Goal: Task Accomplishment & Management: Use online tool/utility

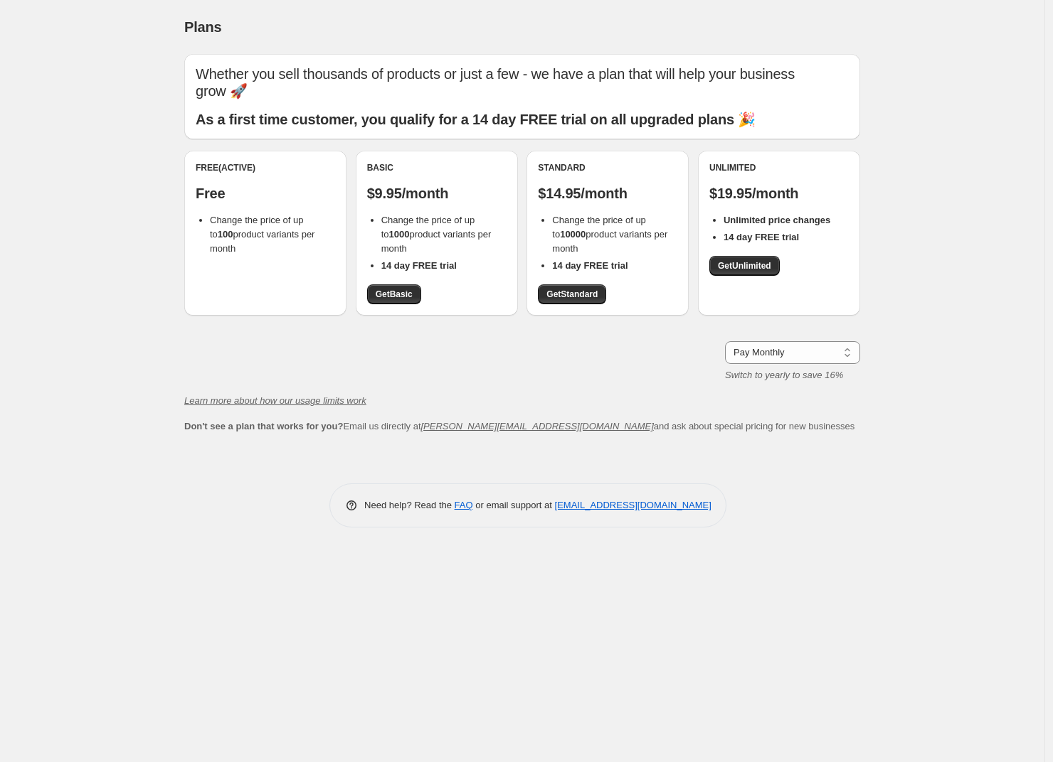
drag, startPoint x: 420, startPoint y: 232, endPoint x: 360, endPoint y: 183, distance: 77.3
click at [360, 183] on div "Basic $9.95/month Change the price of up to 1000 product variants per month 14 …" at bounding box center [437, 233] width 162 height 165
click at [375, 213] on ul "Change the price of up to 1000 product variants per month 14 day FREE trial" at bounding box center [436, 243] width 139 height 60
drag, startPoint x: 379, startPoint y: 203, endPoint x: 441, endPoint y: 241, distance: 72.8
click at [441, 241] on ul "Change the price of up to 1000 product variants per month 14 day FREE trial" at bounding box center [436, 243] width 139 height 60
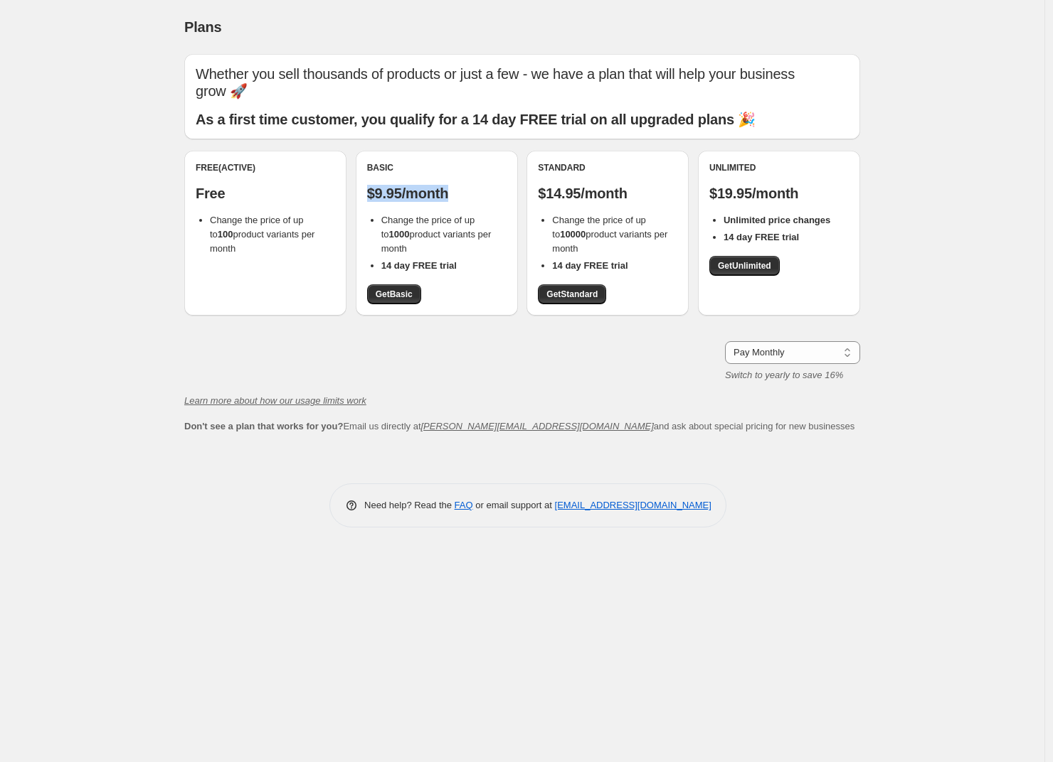
drag, startPoint x: 365, startPoint y: 181, endPoint x: 452, endPoint y: 181, distance: 86.8
click at [452, 181] on div "Basic $9.95/month Change the price of up to 1000 product variants per month 14 …" at bounding box center [437, 233] width 162 height 165
click at [238, 220] on span "Change the price of up to 100 product variants per month" at bounding box center [262, 234] width 105 height 39
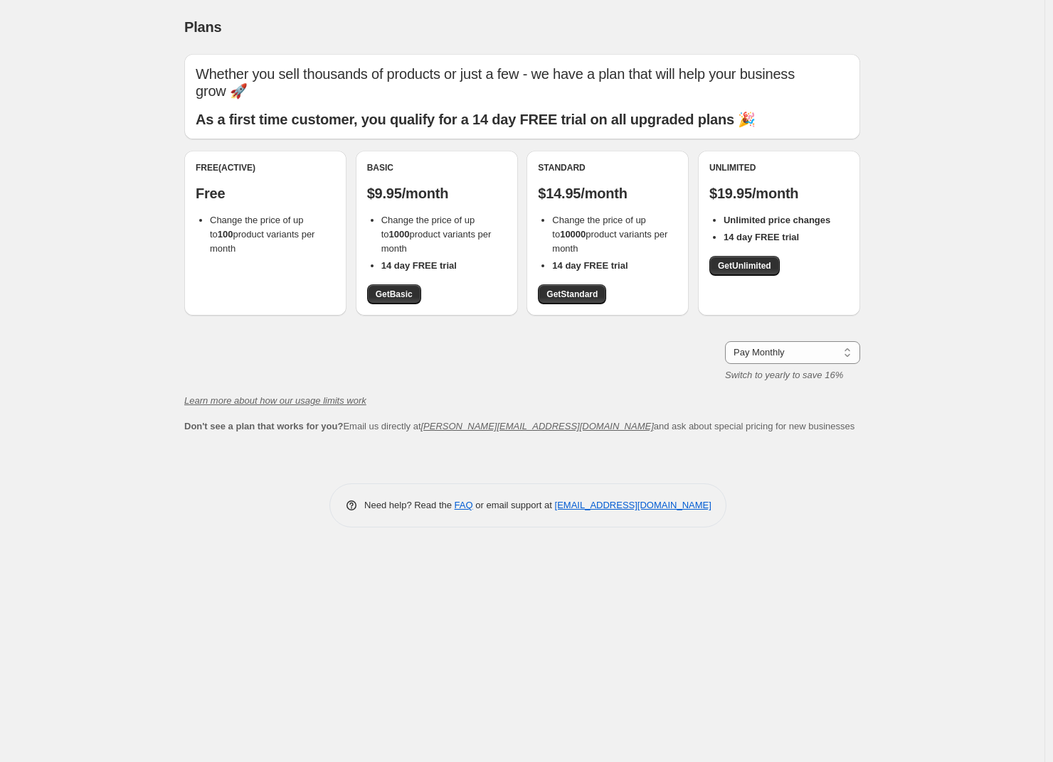
click at [459, 189] on div "Basic $9.95/month Change the price of up to 1000 product variants per month 14 …" at bounding box center [436, 233] width 139 height 142
click at [456, 185] on p "$9.95/month" at bounding box center [436, 193] width 139 height 17
click at [426, 215] on span "Change the price of up to 1000 product variants per month" at bounding box center [436, 234] width 110 height 39
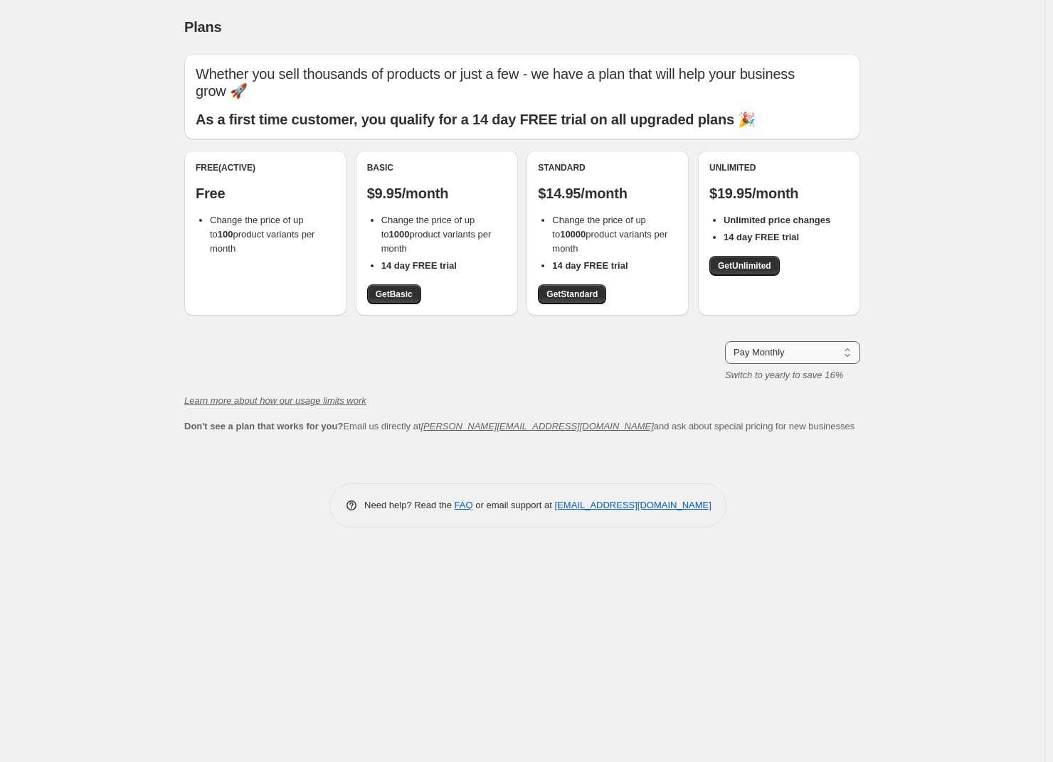
click at [792, 341] on select "Pay Monthly Pay Yearly (Save 16%)" at bounding box center [792, 352] width 135 height 23
click at [725, 341] on select "Pay Monthly Pay Yearly (Save 16%)" at bounding box center [792, 352] width 135 height 23
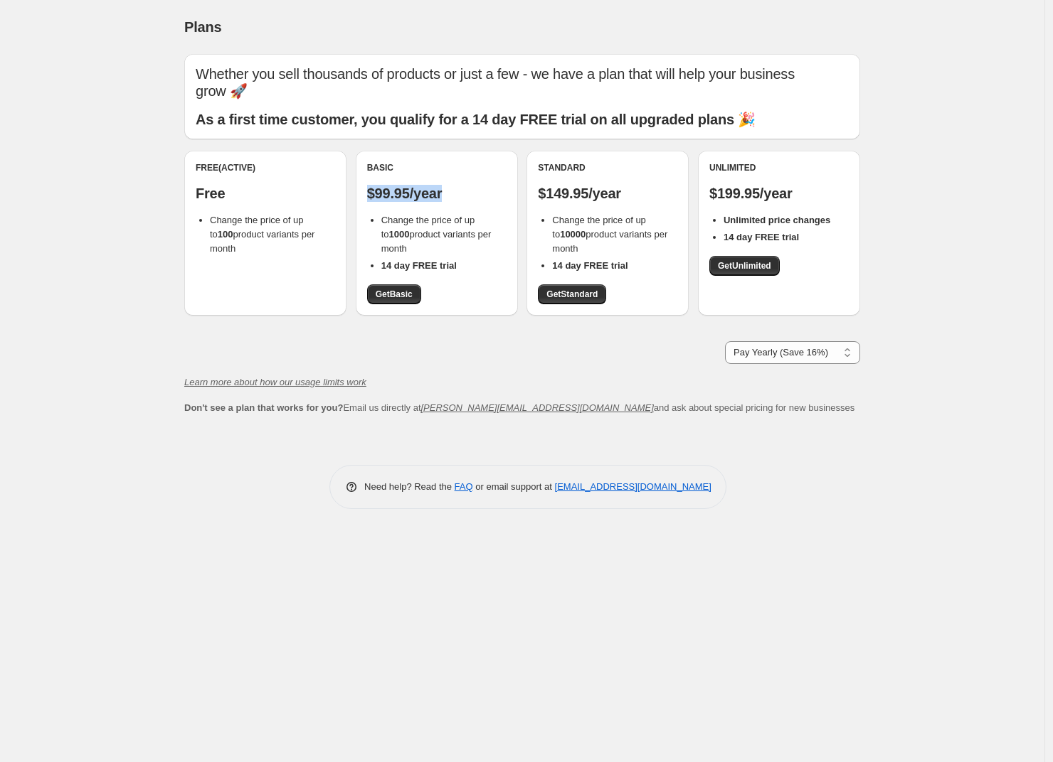
drag, startPoint x: 368, startPoint y: 178, endPoint x: 470, endPoint y: 178, distance: 102.4
click at [467, 185] on p "$99.95/year" at bounding box center [436, 193] width 139 height 17
click at [787, 341] on select "Pay Monthly Pay Yearly (Save 16%)" at bounding box center [792, 352] width 135 height 23
select select "month"
click at [725, 341] on select "Pay Monthly Pay Yearly (Save 16%)" at bounding box center [792, 352] width 135 height 23
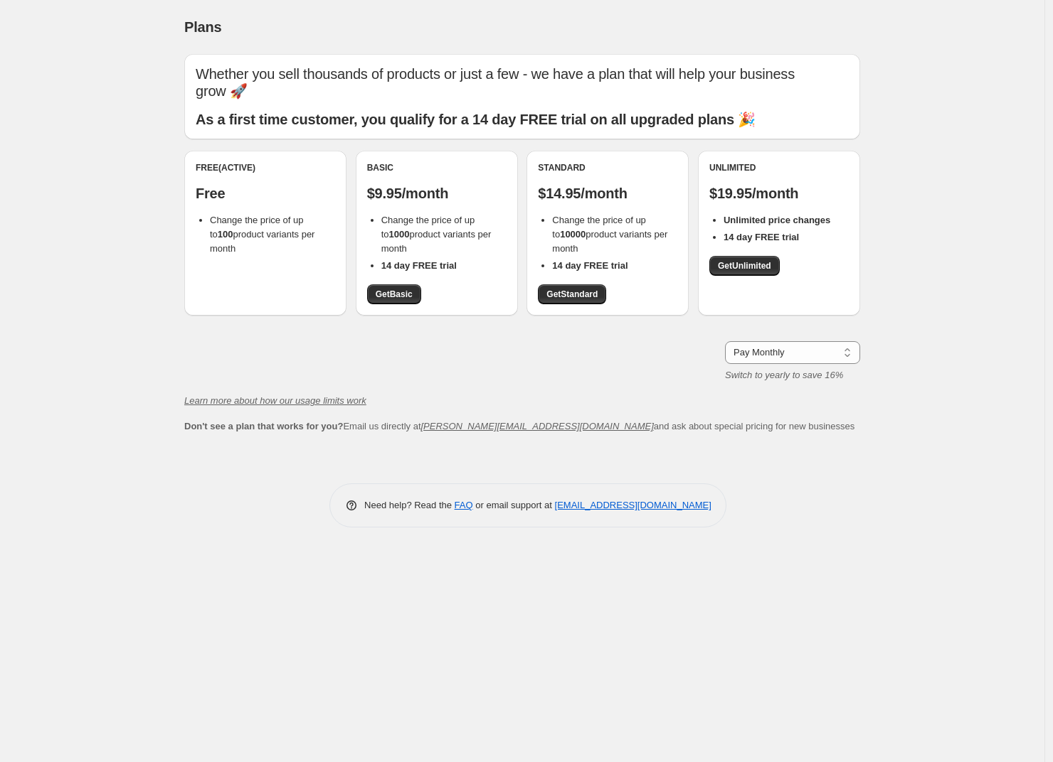
click at [117, 450] on div "Plans. This page is ready Plans Whether you sell thousands of products or just …" at bounding box center [522, 381] width 1044 height 762
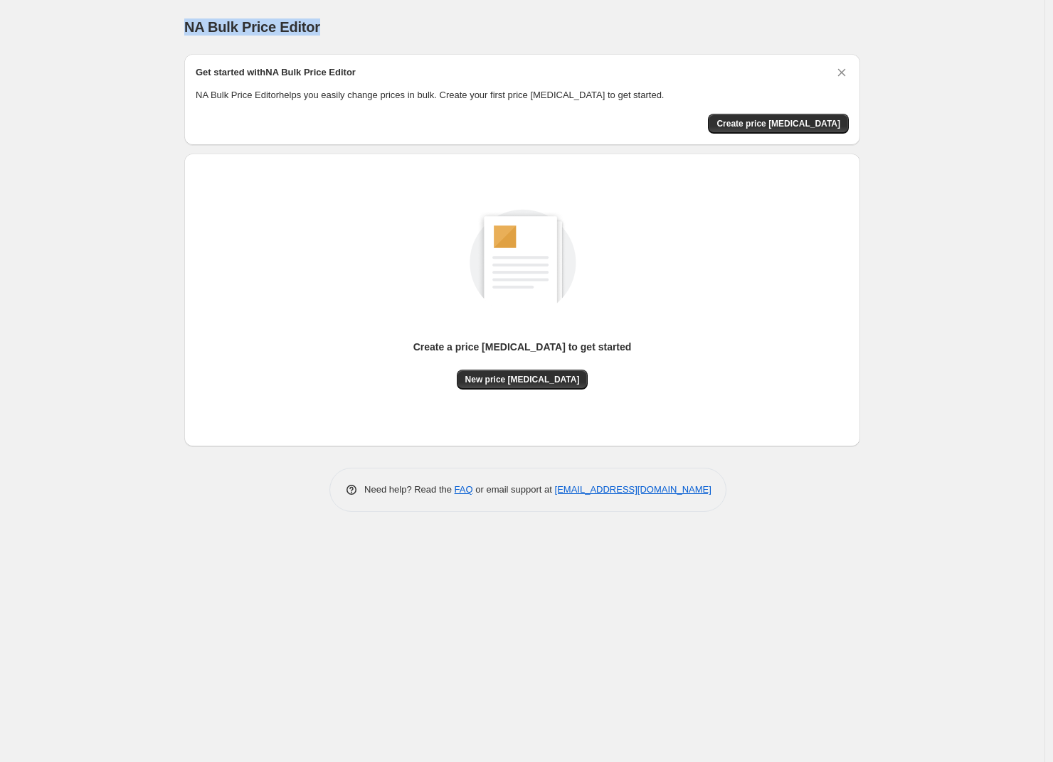
drag, startPoint x: 174, startPoint y: 31, endPoint x: 399, endPoint y: 26, distance: 225.5
click at [398, 26] on div "NA Bulk Price Editor. This page is ready NA Bulk Price Editor Get started with …" at bounding box center [522, 266] width 710 height 533
click at [398, 26] on div "NA Bulk Price Editor" at bounding box center [522, 27] width 676 height 20
click at [514, 379] on span "New price [MEDICAL_DATA]" at bounding box center [522, 379] width 115 height 11
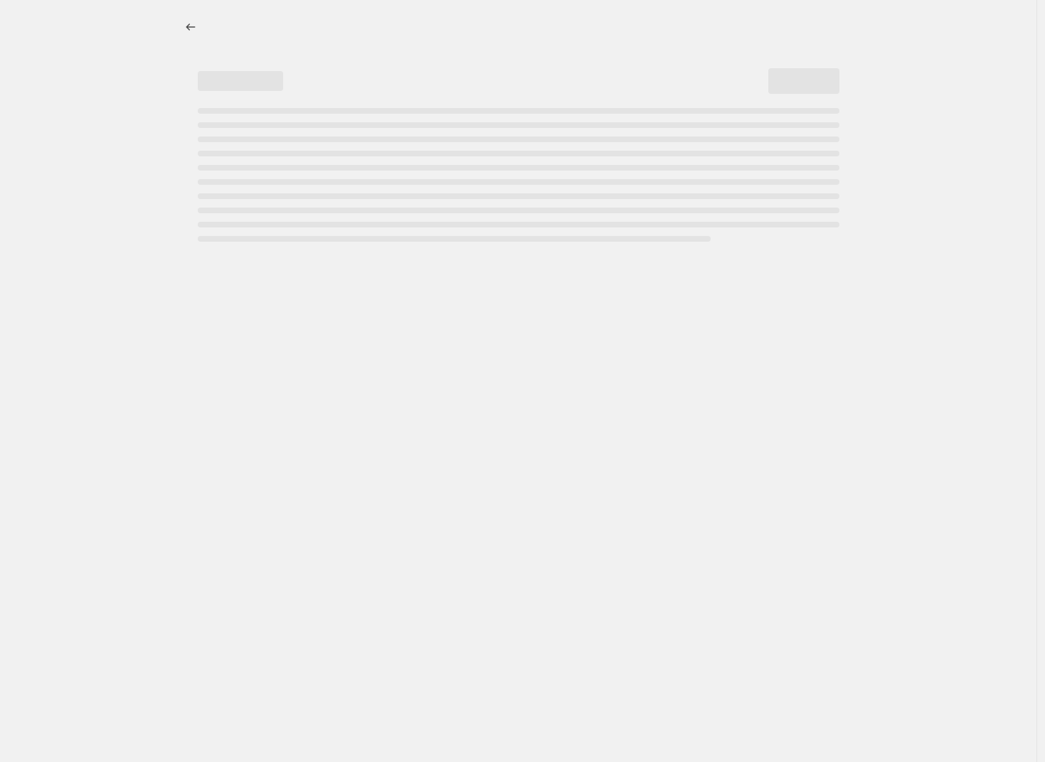
select select "percentage"
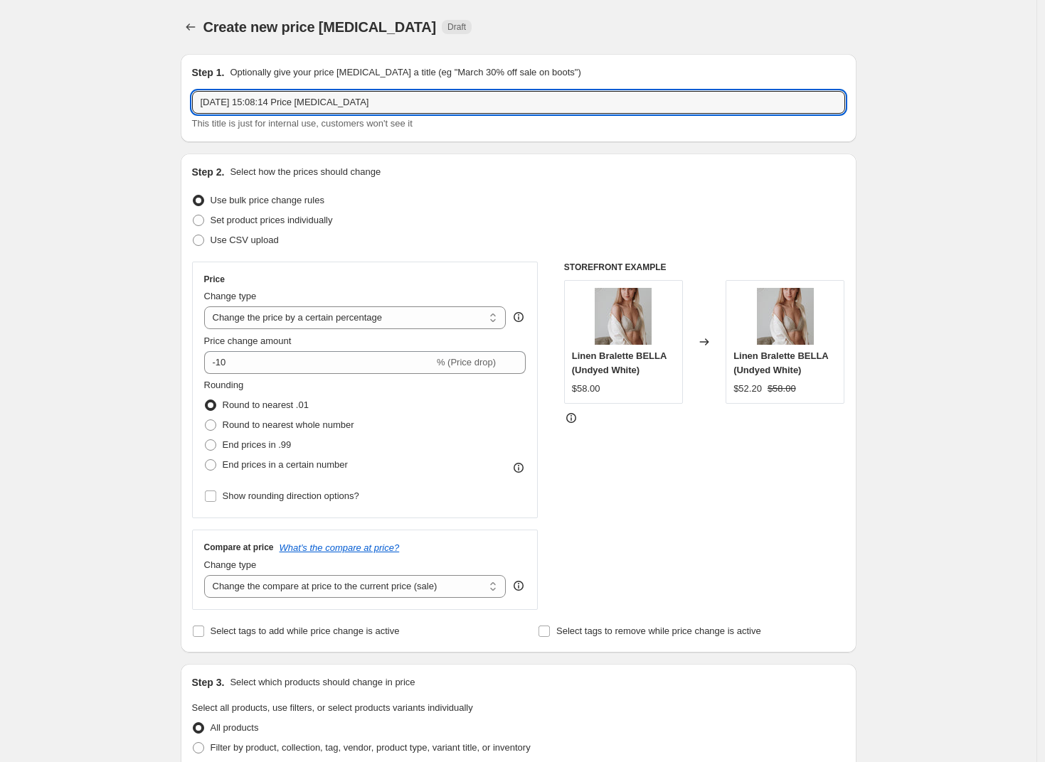
drag, startPoint x: 404, startPoint y: 102, endPoint x: 76, endPoint y: 106, distance: 327.9
click at [120, 105] on div "Create new price [MEDICAL_DATA]. This page is ready Create new price [MEDICAL_D…" at bounding box center [518, 711] width 1036 height 1422
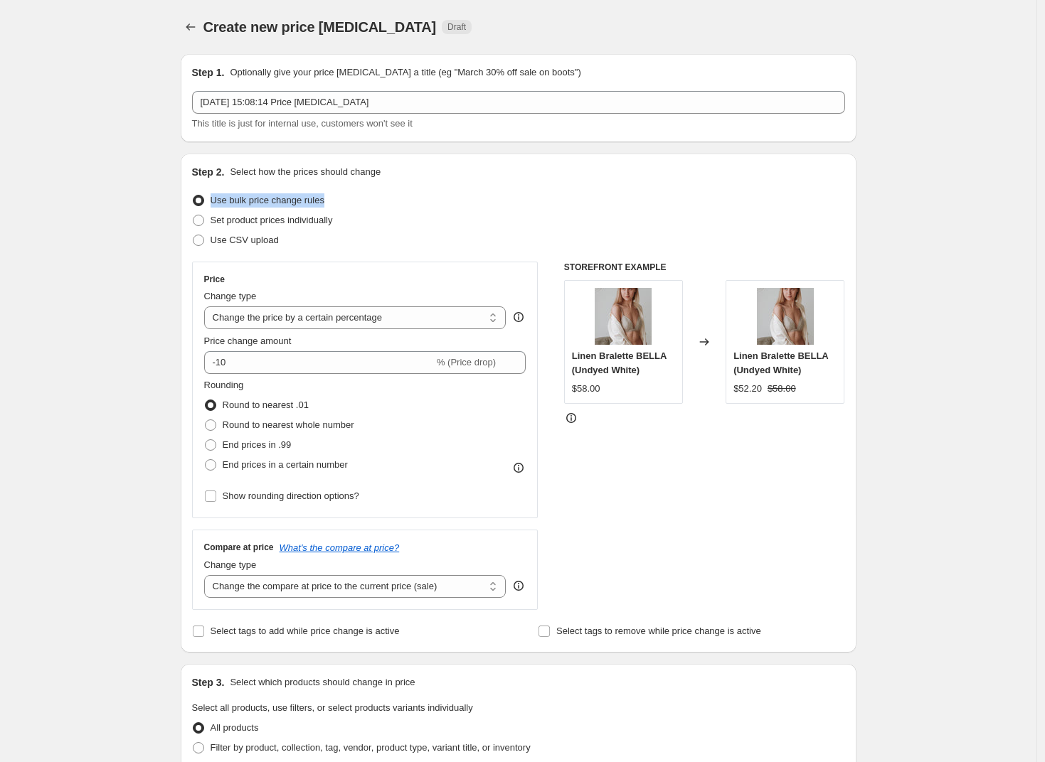
drag, startPoint x: 365, startPoint y: 201, endPoint x: 182, endPoint y: 196, distance: 182.8
click at [182, 196] on div "Step 1. Optionally give your price [MEDICAL_DATA] a title (eg "March 30% off sa…" at bounding box center [512, 689] width 687 height 1292
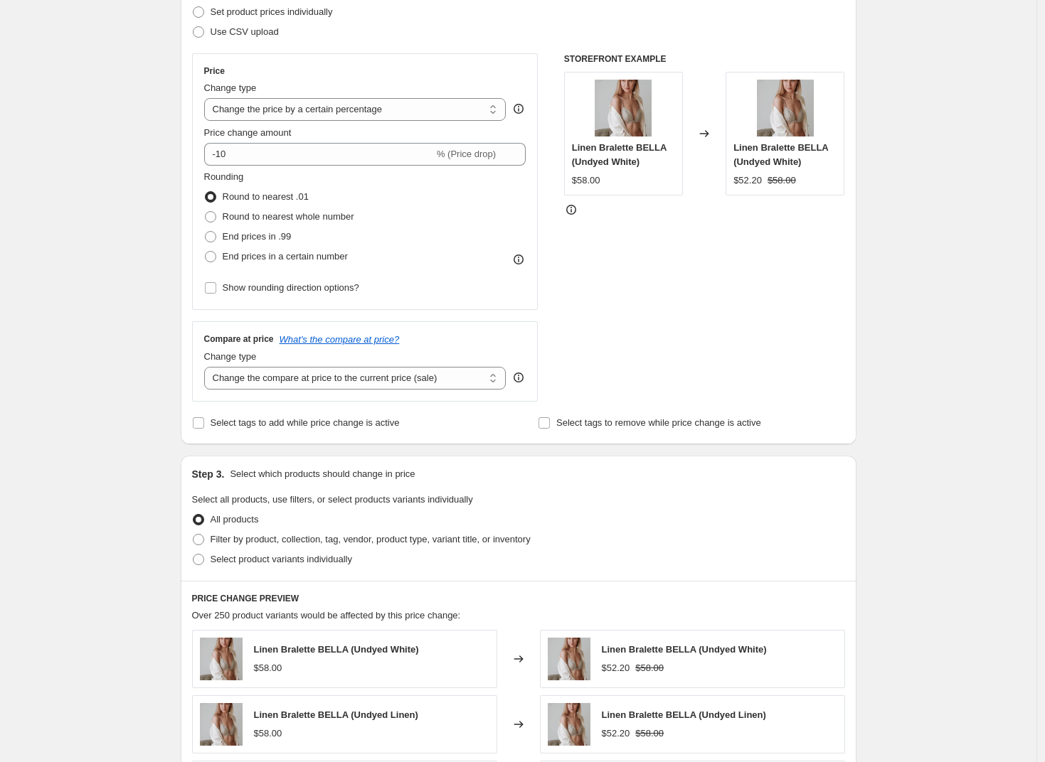
scroll to position [223, 0]
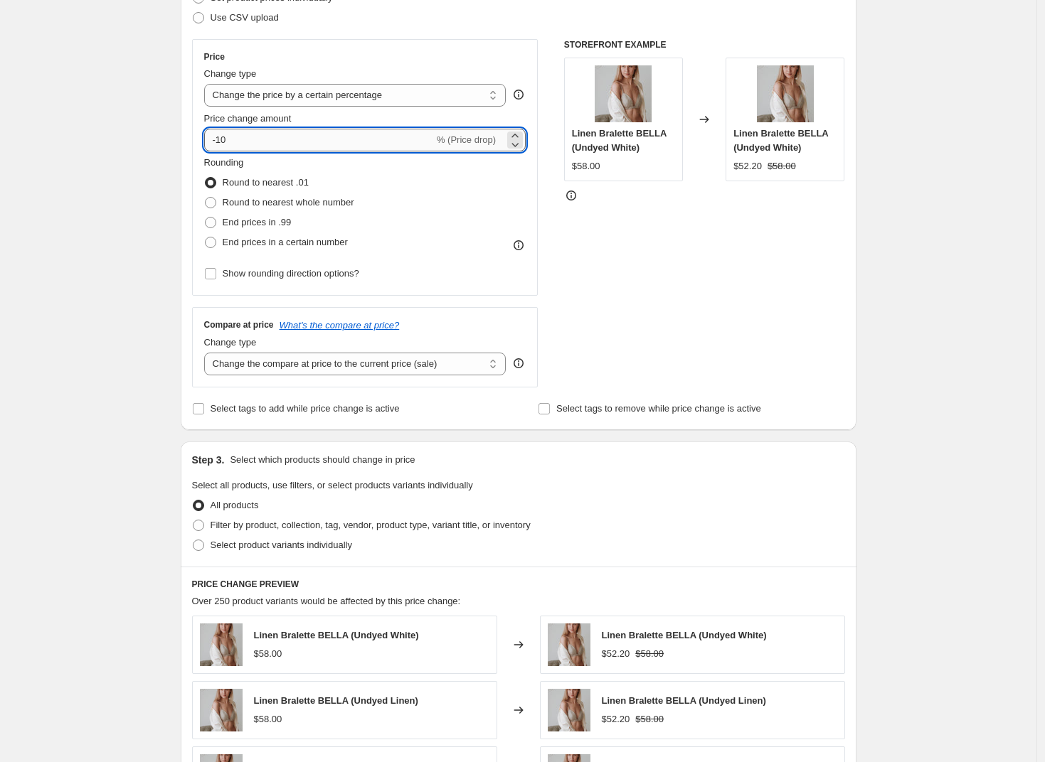
drag, startPoint x: 239, startPoint y: 142, endPoint x: 222, endPoint y: 147, distance: 17.8
click at [222, 147] on input "-10" at bounding box center [319, 140] width 230 height 23
type input "-1"
type input "-20"
click at [251, 366] on select "Change the compare at price to the current price (sale) Change the compare at p…" at bounding box center [355, 364] width 302 height 23
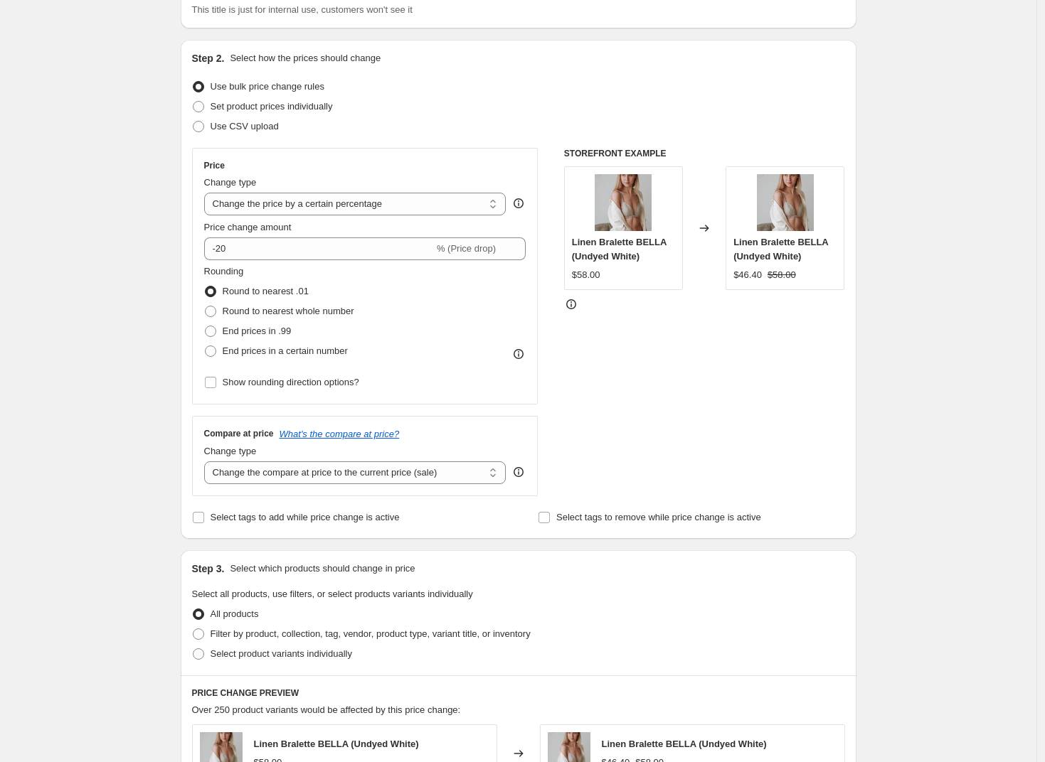
scroll to position [112, 0]
click at [556, 276] on div "Price Change type Change the price to a certain amount Change the price by a ce…" at bounding box center [518, 323] width 653 height 349
drag, startPoint x: 817, startPoint y: 280, endPoint x: 730, endPoint y: 280, distance: 86.8
click at [730, 280] on div "Linen Bralette BELLA (Undyed White) $46.40 $58.00" at bounding box center [784, 230] width 119 height 124
click at [265, 317] on span "Round to nearest whole number" at bounding box center [289, 312] width 132 height 11
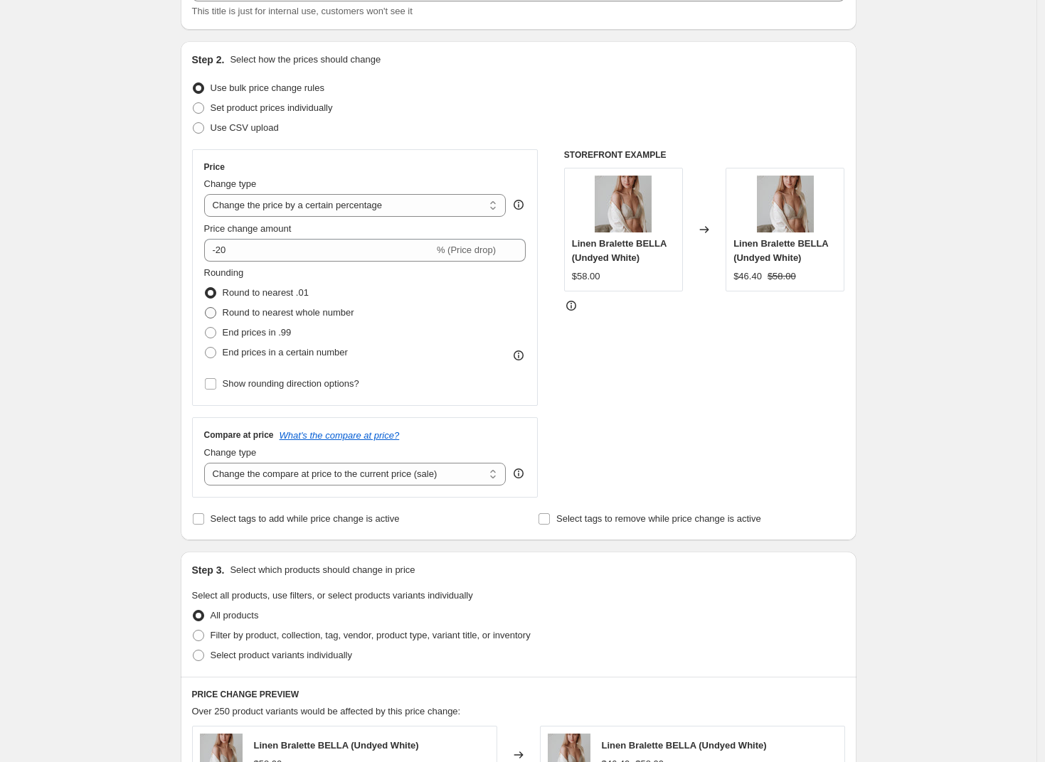
click at [206, 308] on input "Round to nearest whole number" at bounding box center [205, 307] width 1 height 1
radio input "true"
click at [267, 335] on span "End prices in .99" at bounding box center [257, 332] width 69 height 11
click at [206, 328] on input "End prices in .99" at bounding box center [205, 327] width 1 height 1
radio input "true"
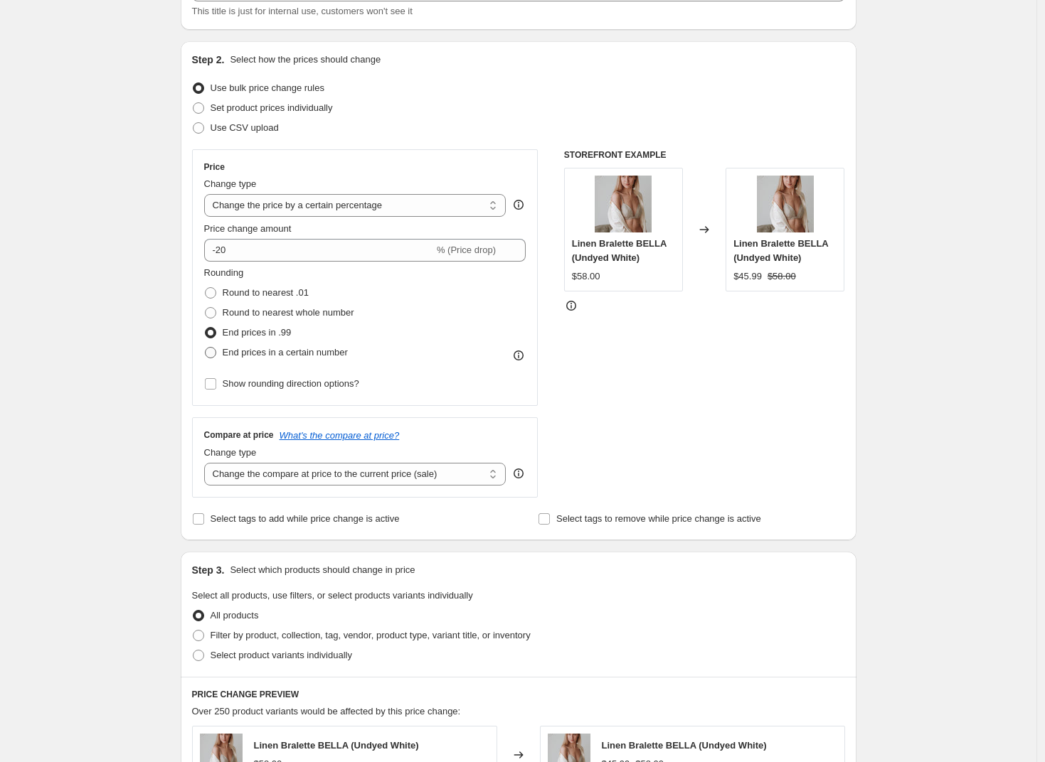
click at [266, 350] on span "End prices in a certain number" at bounding box center [285, 352] width 125 height 11
click at [206, 348] on input "End prices in a certain number" at bounding box center [205, 347] width 1 height 1
radio input "true"
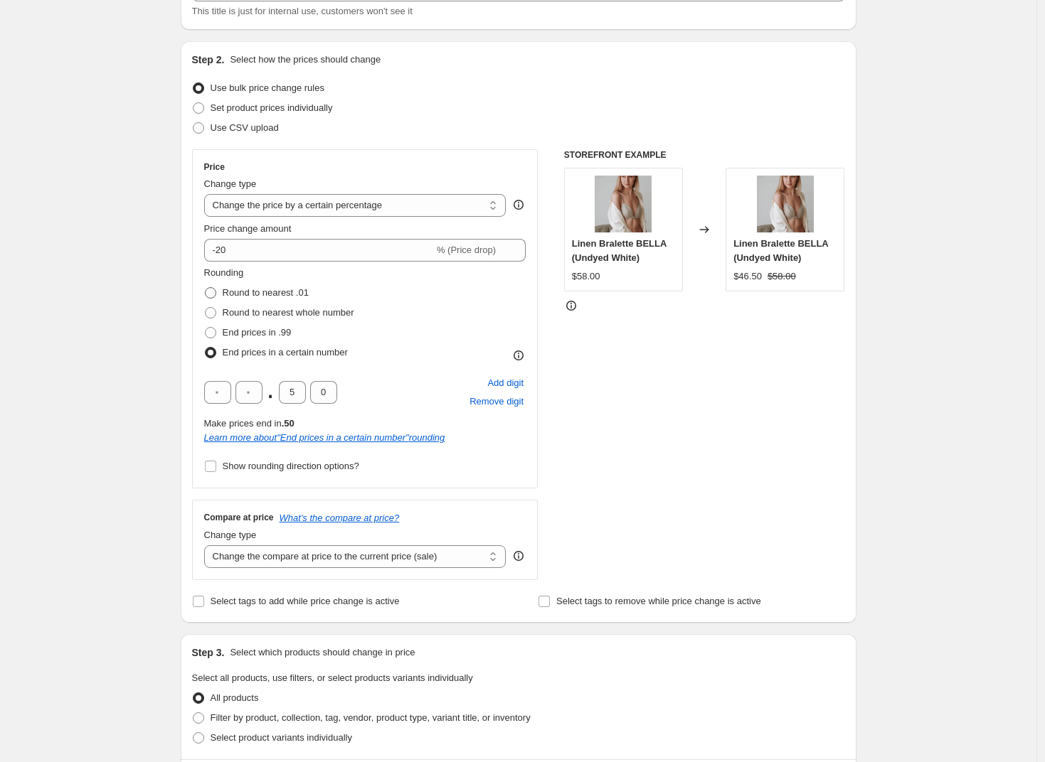
click at [240, 287] on span "Round to nearest .01" at bounding box center [266, 292] width 86 height 11
click at [206, 287] on input "Round to nearest .01" at bounding box center [205, 287] width 1 height 1
radio input "true"
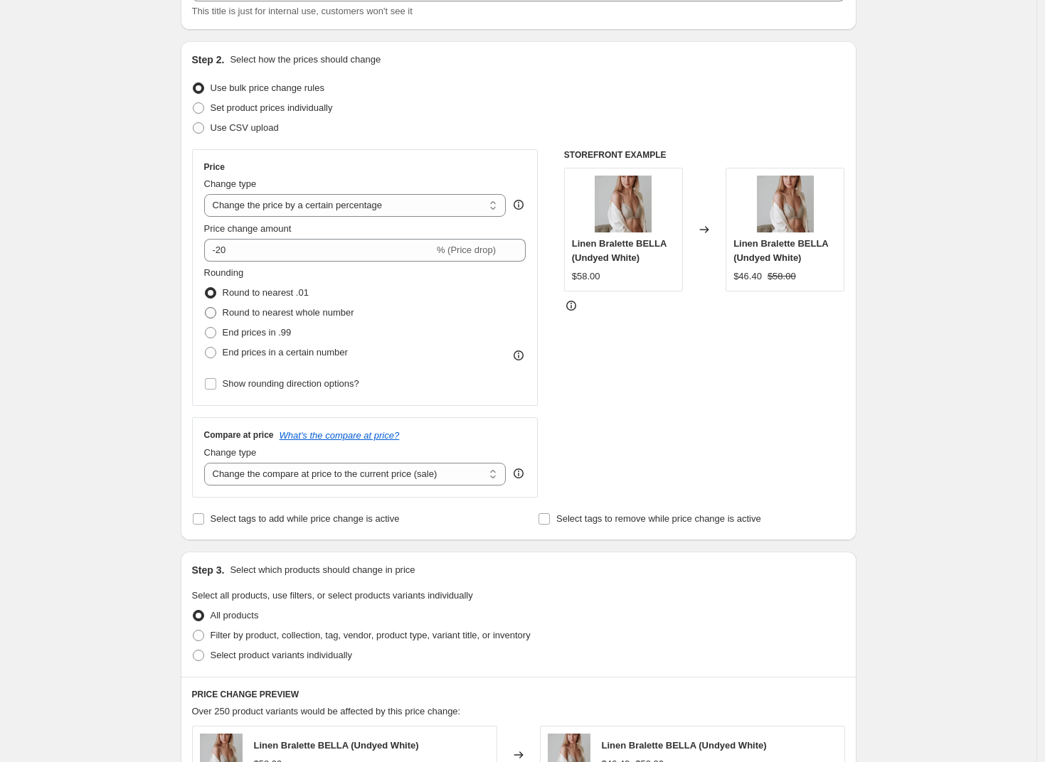
click at [246, 317] on span "Round to nearest whole number" at bounding box center [289, 312] width 132 height 11
click at [206, 308] on input "Round to nearest whole number" at bounding box center [205, 307] width 1 height 1
radio input "true"
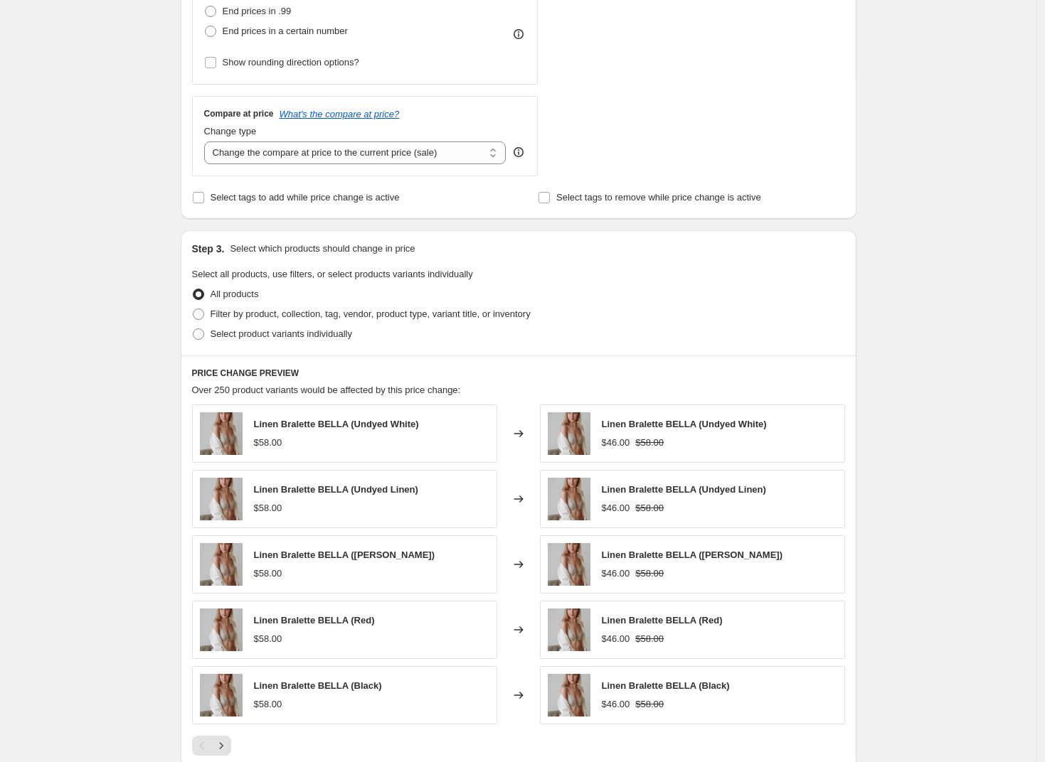
scroll to position [471, 0]
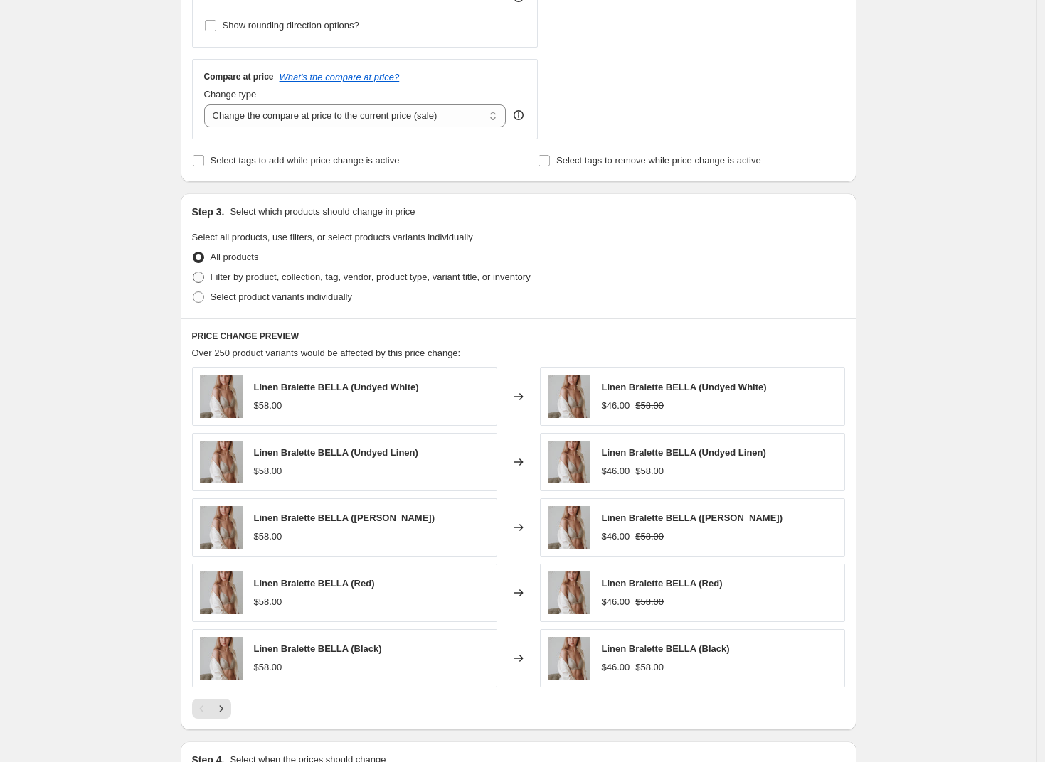
click at [275, 273] on span "Filter by product, collection, tag, vendor, product type, variant title, or inv…" at bounding box center [371, 277] width 320 height 11
click at [193, 272] on input "Filter by product, collection, tag, vendor, product type, variant title, or inv…" at bounding box center [193, 272] width 1 height 1
radio input "true"
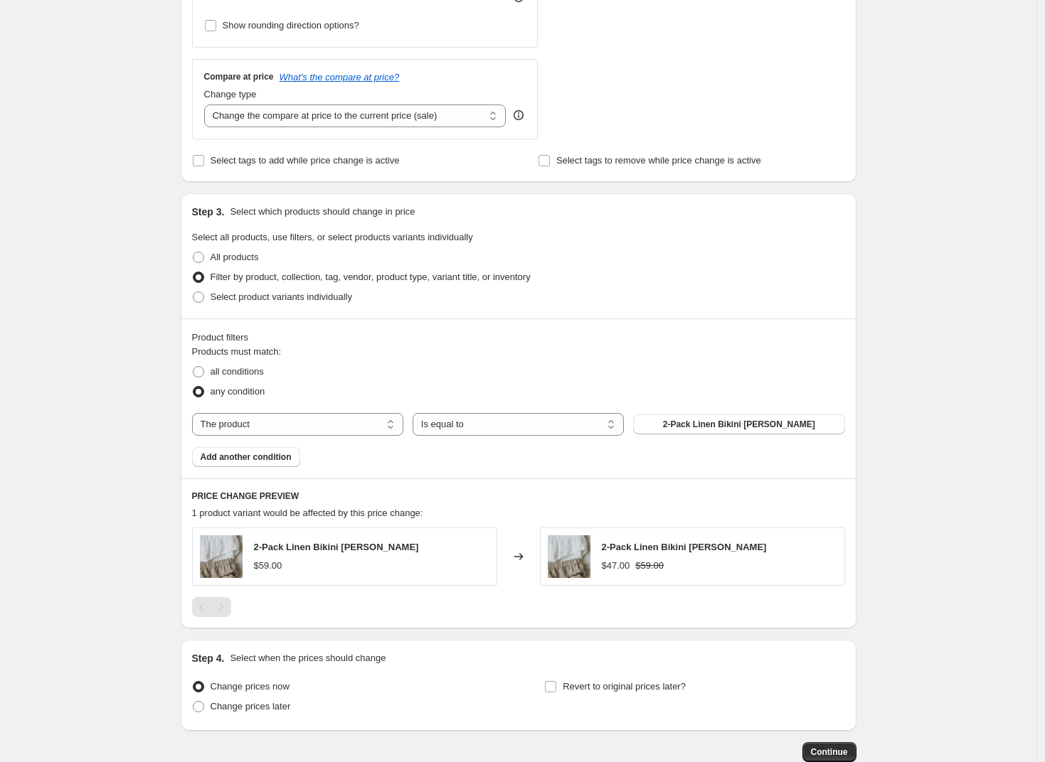
click at [338, 408] on div "Products must match: all conditions any condition The product The product's col…" at bounding box center [518, 406] width 653 height 122
click at [339, 428] on select "The product The product's collection The product's tag The product's vendor The…" at bounding box center [297, 424] width 211 height 23
select select "collection"
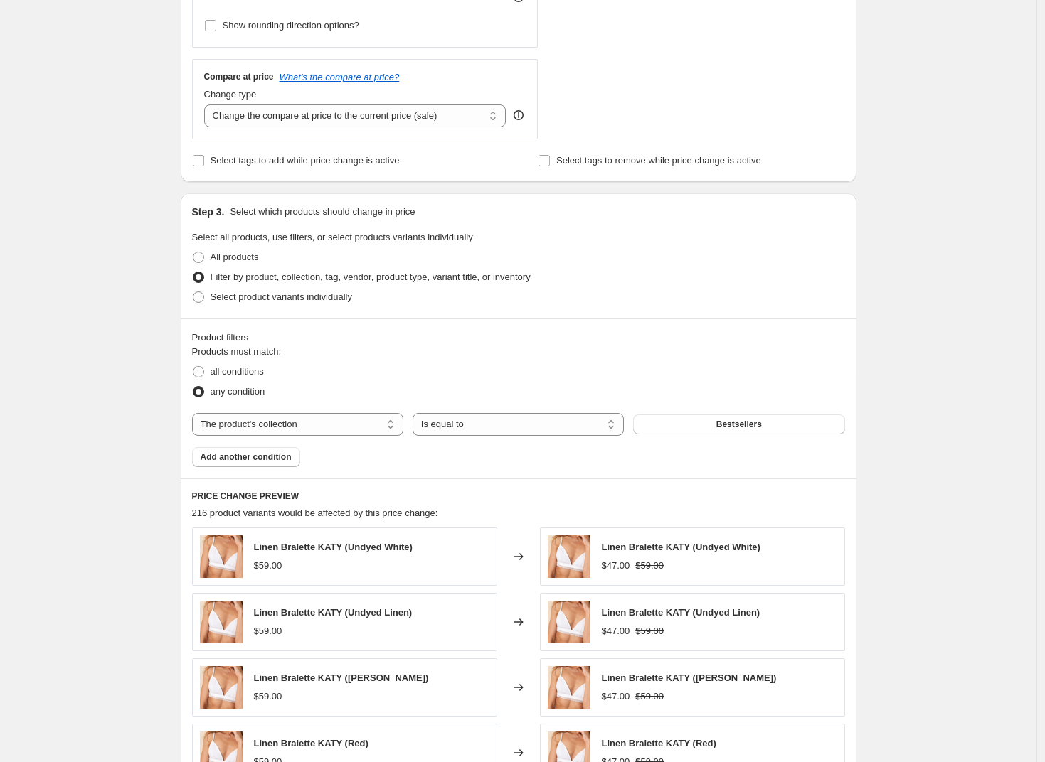
click at [741, 425] on span "Bestsellers" at bounding box center [739, 424] width 46 height 11
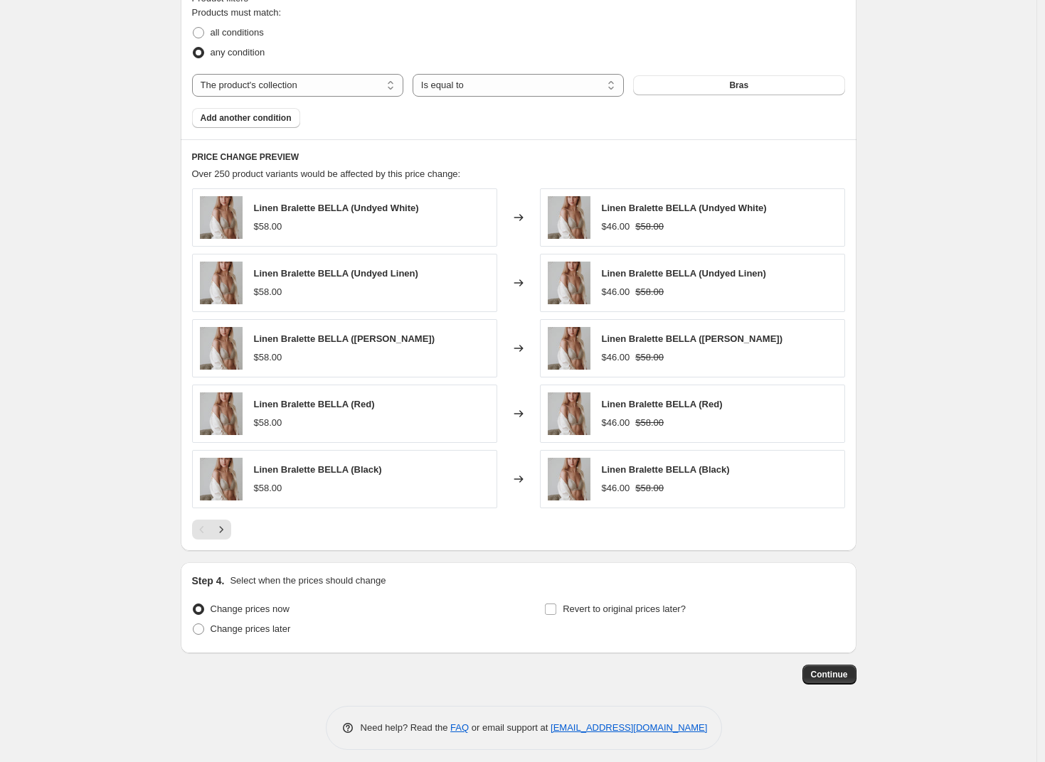
scroll to position [819, 0]
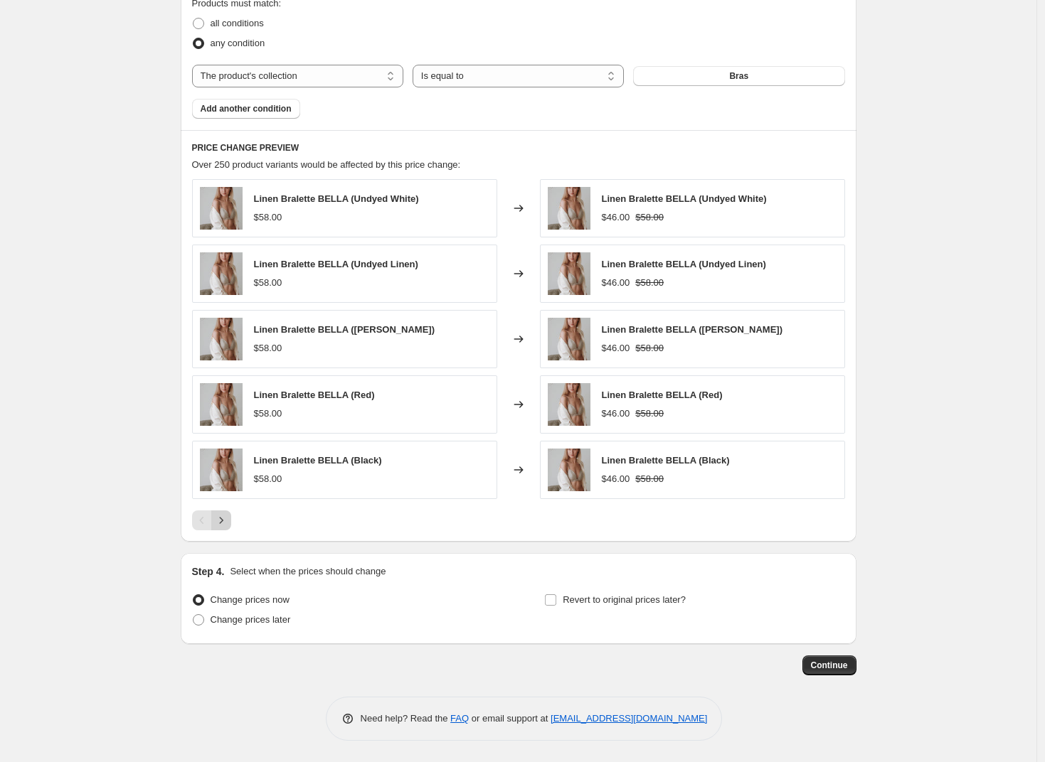
click at [227, 526] on icon "Next" at bounding box center [221, 521] width 14 height 14
click at [226, 526] on icon "Next" at bounding box center [221, 521] width 14 height 14
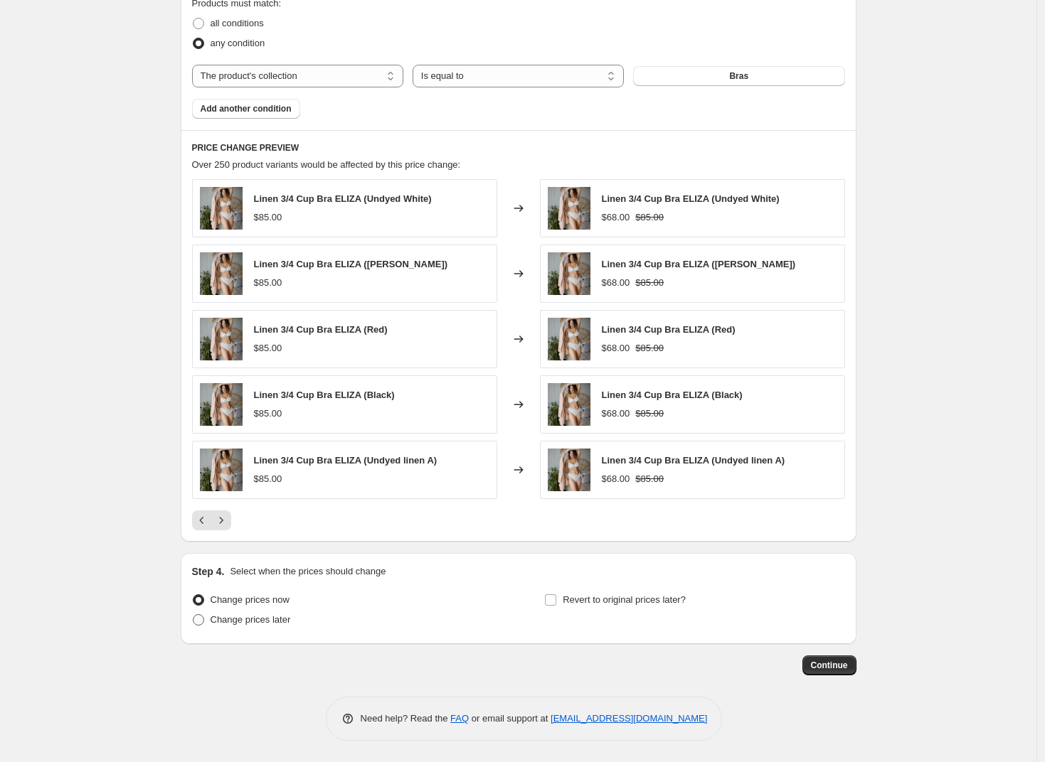
click at [275, 622] on span "Change prices later" at bounding box center [251, 620] width 80 height 11
click at [193, 615] on input "Change prices later" at bounding box center [193, 615] width 1 height 1
radio input "true"
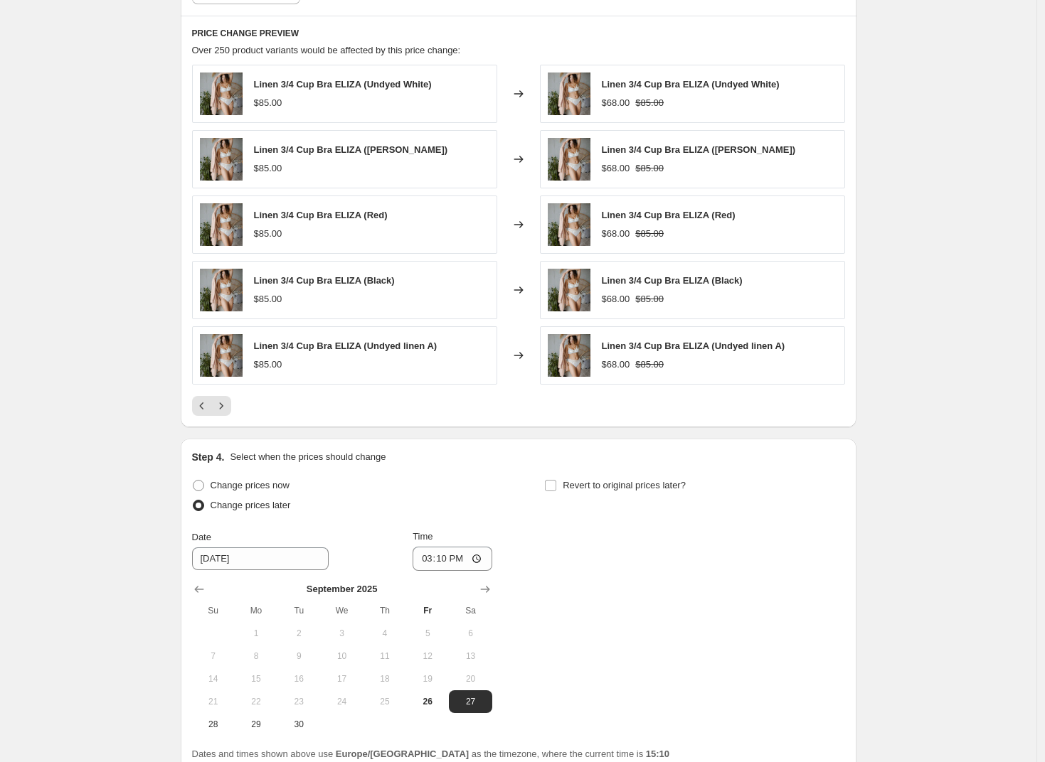
scroll to position [1063, 0]
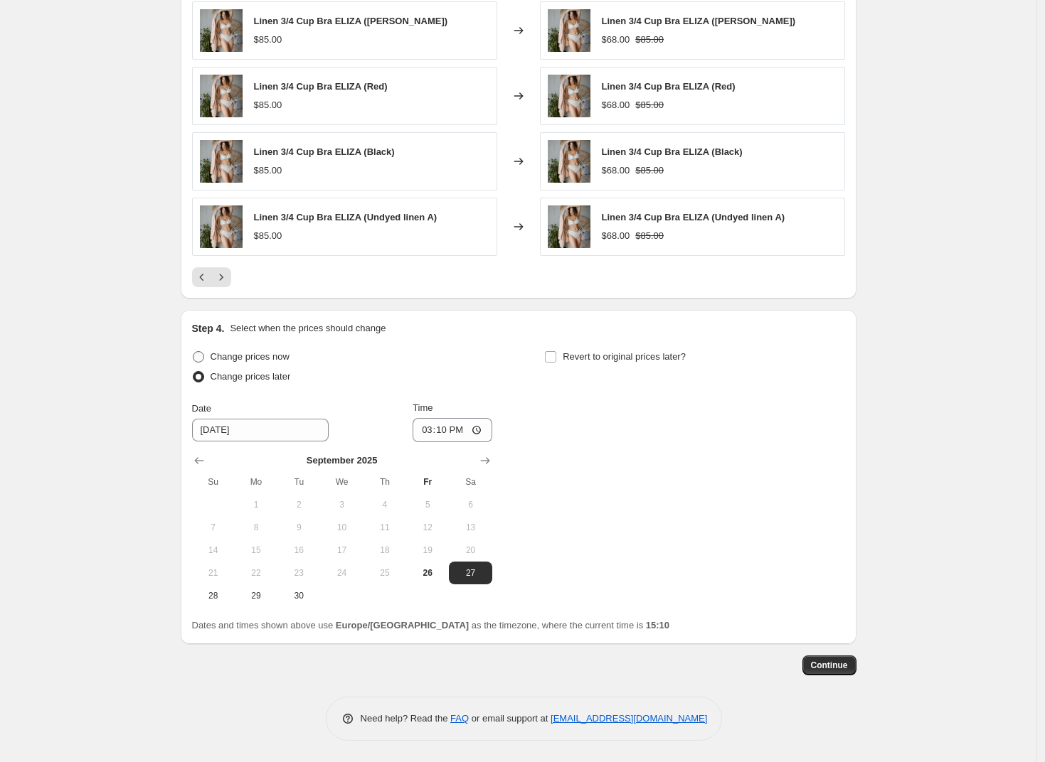
click at [259, 359] on span "Change prices now" at bounding box center [250, 356] width 79 height 11
click at [193, 352] on input "Change prices now" at bounding box center [193, 351] width 1 height 1
radio input "true"
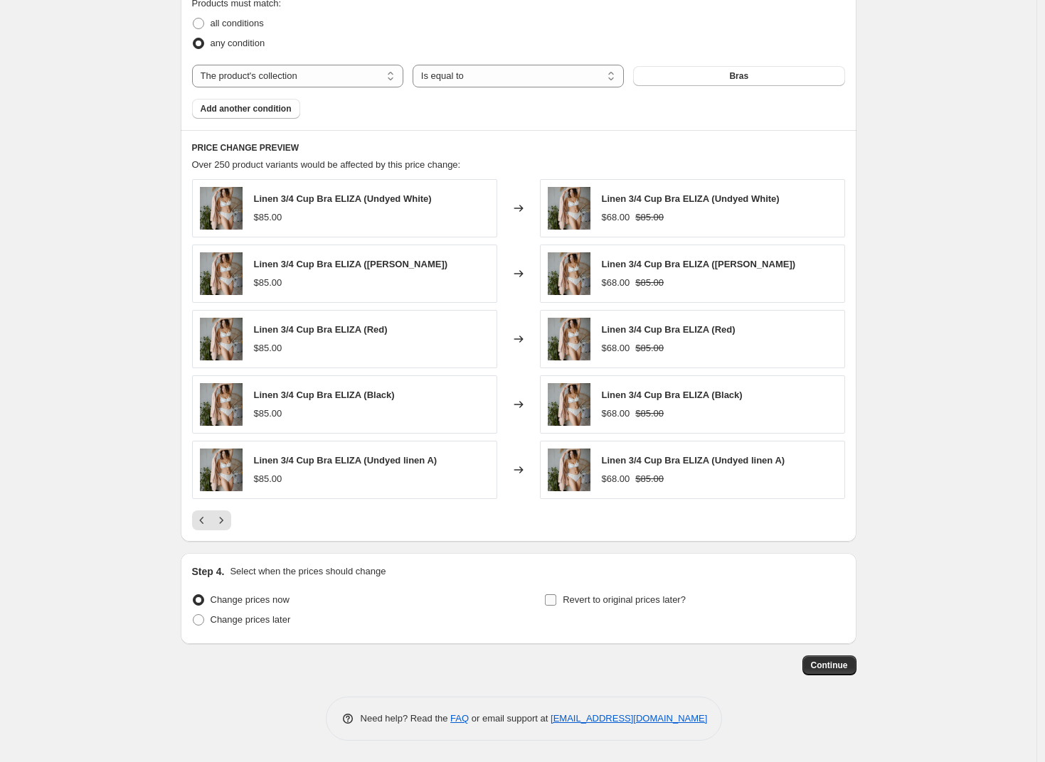
click at [627, 600] on span "Revert to original prices later?" at bounding box center [624, 600] width 123 height 11
click at [556, 600] on input "Revert to original prices later?" at bounding box center [550, 600] width 11 height 11
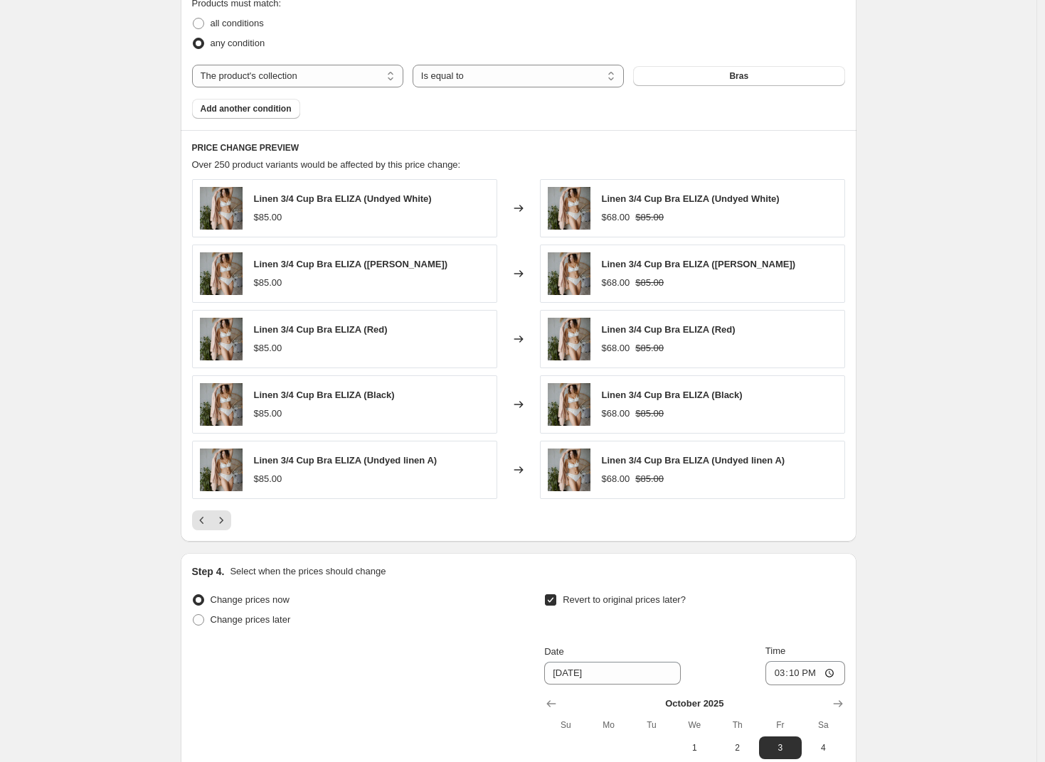
click at [627, 600] on span "Revert to original prices later?" at bounding box center [624, 600] width 123 height 11
click at [556, 600] on input "Revert to original prices later?" at bounding box center [550, 600] width 11 height 11
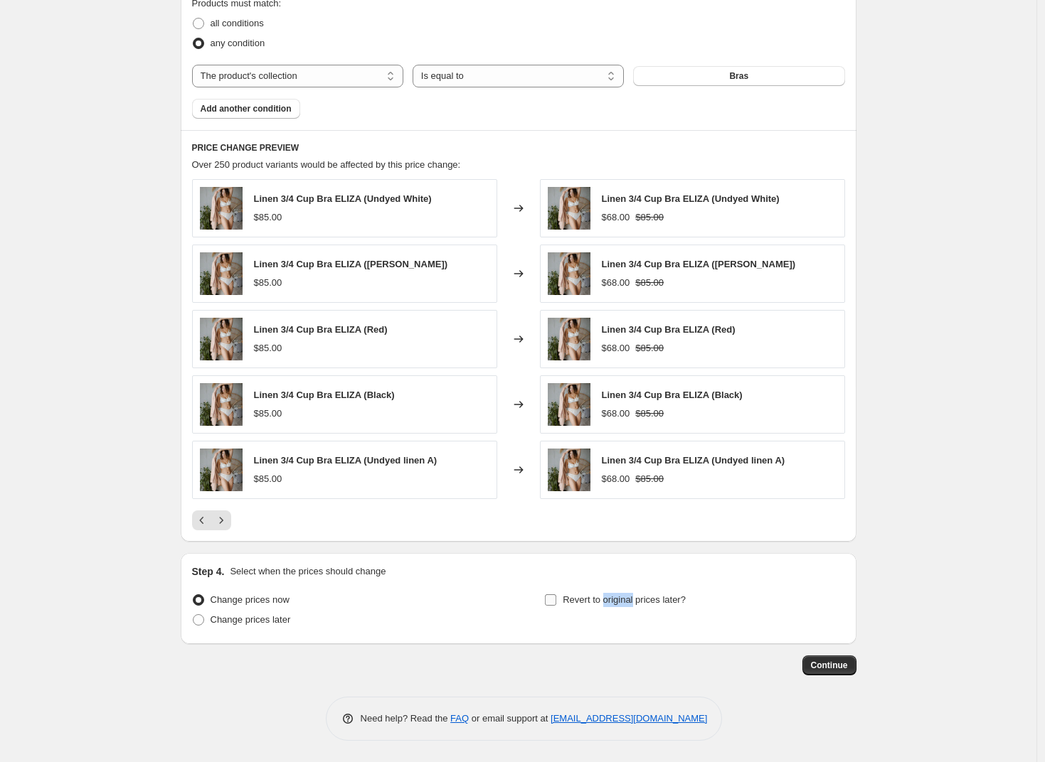
click at [627, 600] on span "Revert to original prices later?" at bounding box center [624, 600] width 123 height 11
click at [556, 600] on input "Revert to original prices later?" at bounding box center [550, 600] width 11 height 11
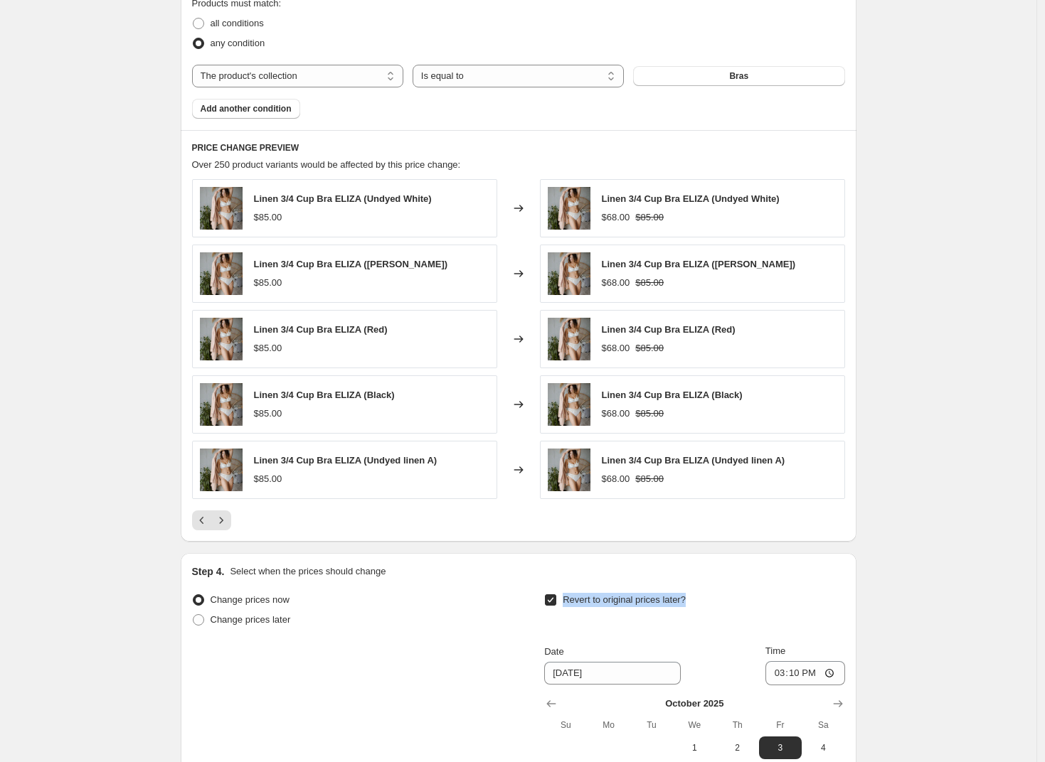
click at [627, 600] on span "Revert to original prices later?" at bounding box center [624, 600] width 123 height 11
click at [556, 600] on input "Revert to original prices later?" at bounding box center [550, 600] width 11 height 11
checkbox input "false"
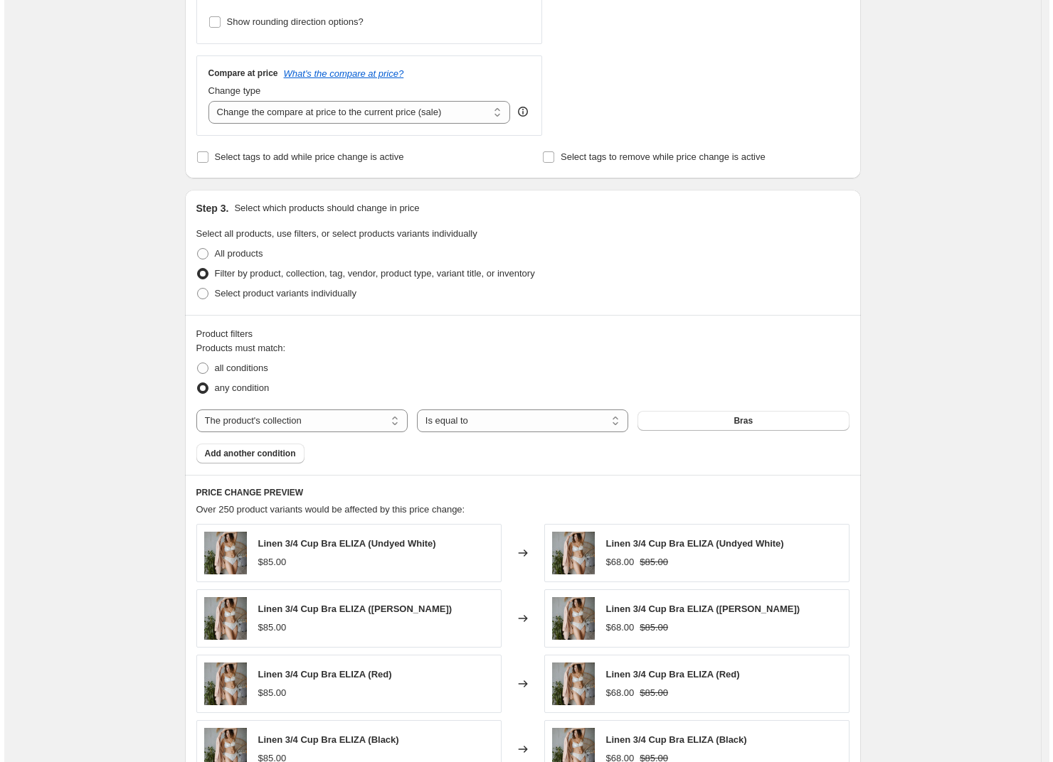
scroll to position [0, 0]
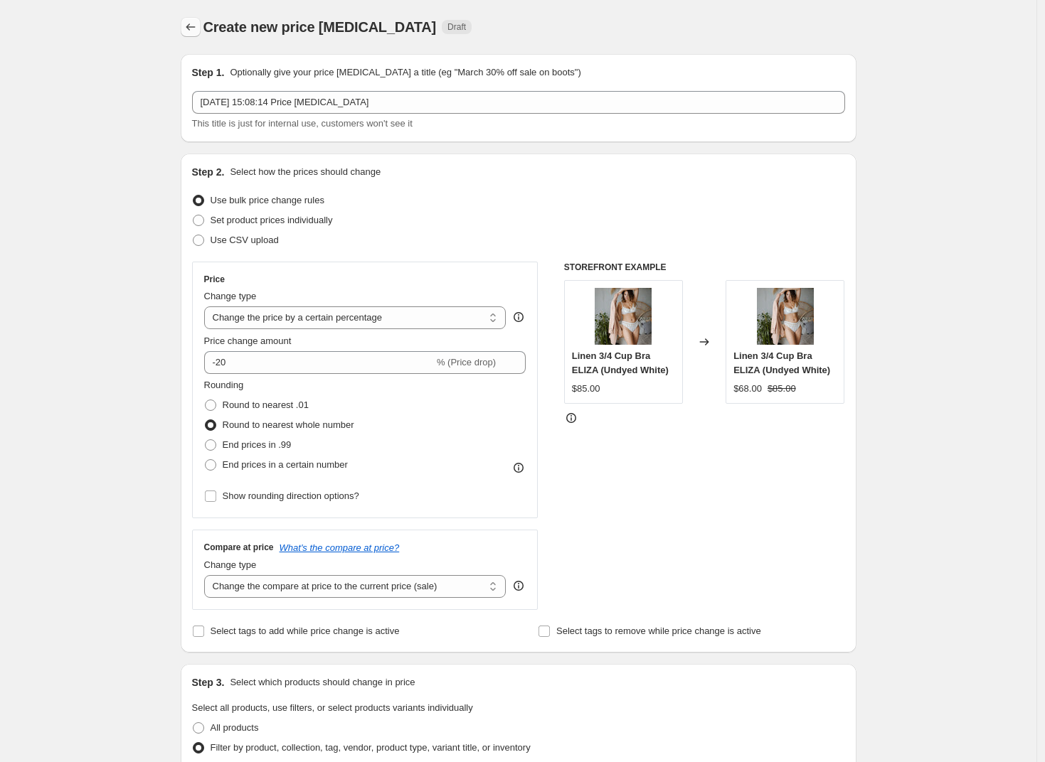
click at [189, 31] on icon "Price change jobs" at bounding box center [191, 27] width 14 height 14
